Goal: Ask a question

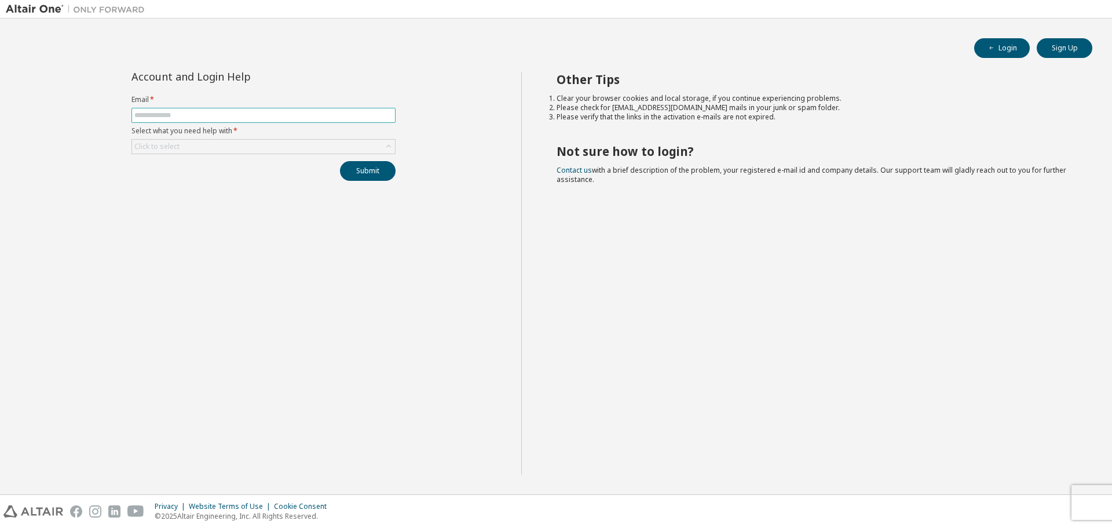
click at [252, 115] on input "text" at bounding box center [263, 115] width 258 height 9
click at [308, 93] on div "Account and Login Help Email * Select what you need help with * Click to select…" at bounding box center [264, 126] width 278 height 109
click at [264, 147] on div "Click to select" at bounding box center [263, 147] width 263 height 14
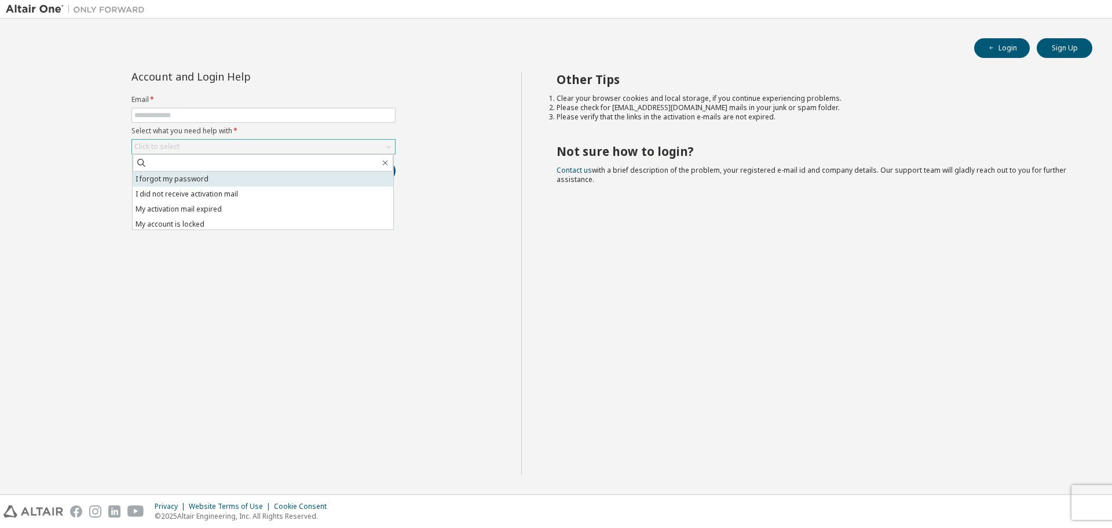
click at [258, 179] on li "I forgot my password" at bounding box center [263, 178] width 261 height 15
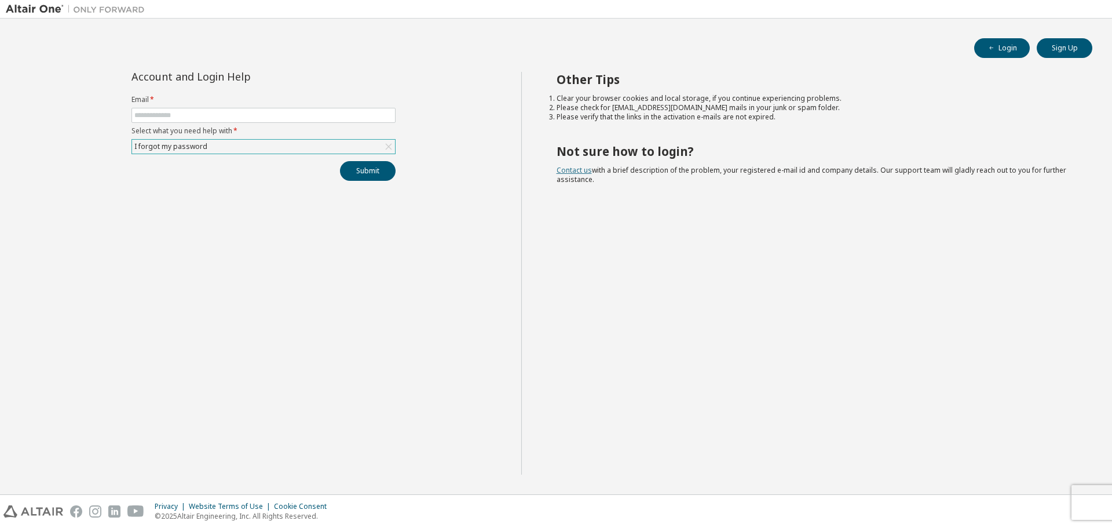
click at [570, 170] on link "Contact us" at bounding box center [574, 170] width 35 height 10
click at [680, 271] on div "Other Tips Clear your browser cookies and local storage, if you continue experi…" at bounding box center [813, 273] width 585 height 402
click at [307, 115] on input "text" at bounding box center [263, 115] width 258 height 9
click at [462, 94] on div "Account and Login Help Email * Select what you need help with * I forgot my pas…" at bounding box center [263, 273] width 515 height 402
click at [214, 112] on input "text" at bounding box center [263, 115] width 258 height 9
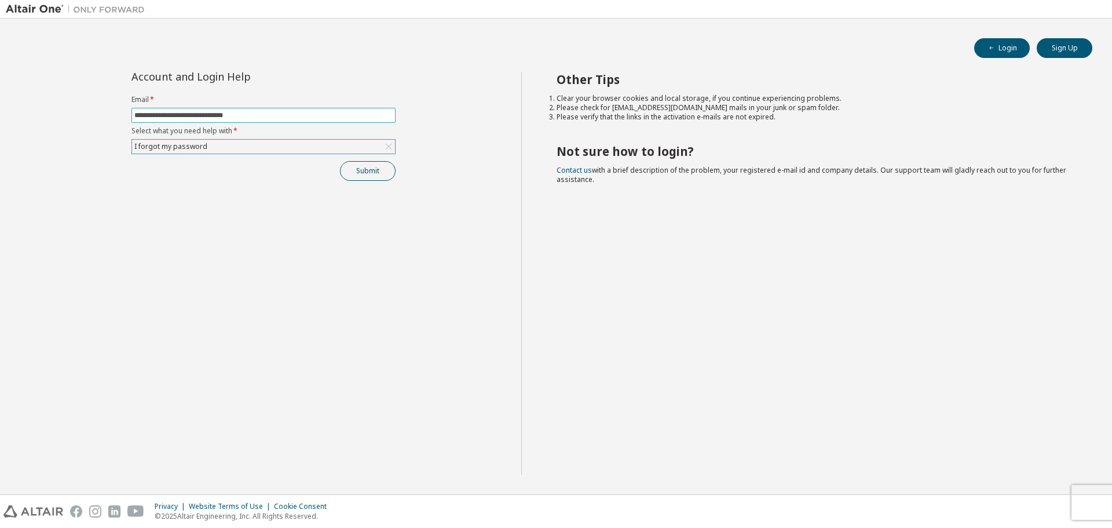
type input "**********"
click at [378, 172] on button "Submit" at bounding box center [368, 171] width 56 height 20
click at [1030, 497] on link "Altair support" at bounding box center [1028, 496] width 46 height 10
click at [856, 368] on div "Other Tips Clear your browser cookies and local storage, if you continue experi…" at bounding box center [813, 273] width 585 height 402
click at [1031, 497] on link "Altair support" at bounding box center [1028, 496] width 46 height 10
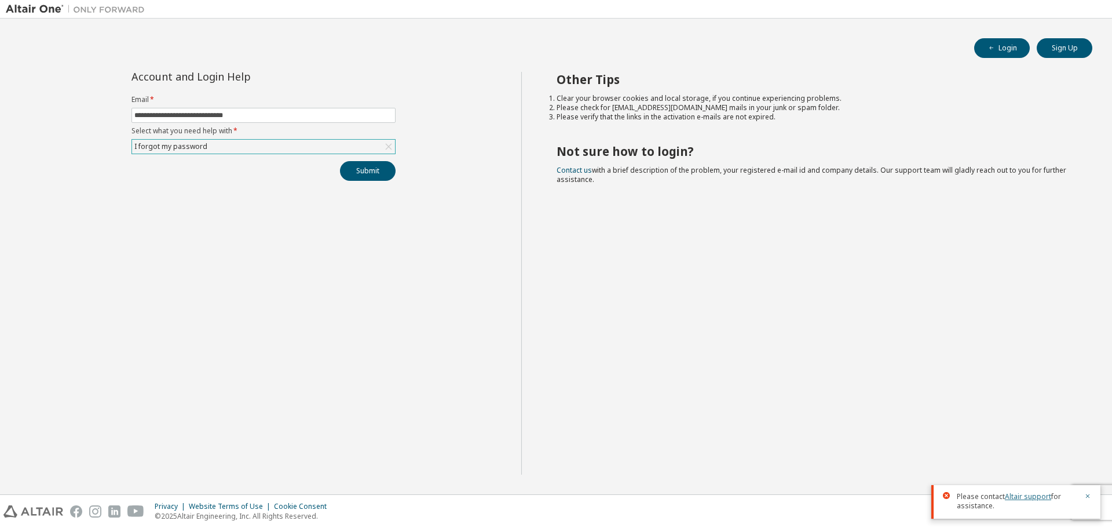
click at [1035, 493] on link "Altair support" at bounding box center [1028, 496] width 46 height 10
